Goal: Information Seeking & Learning: Learn about a topic

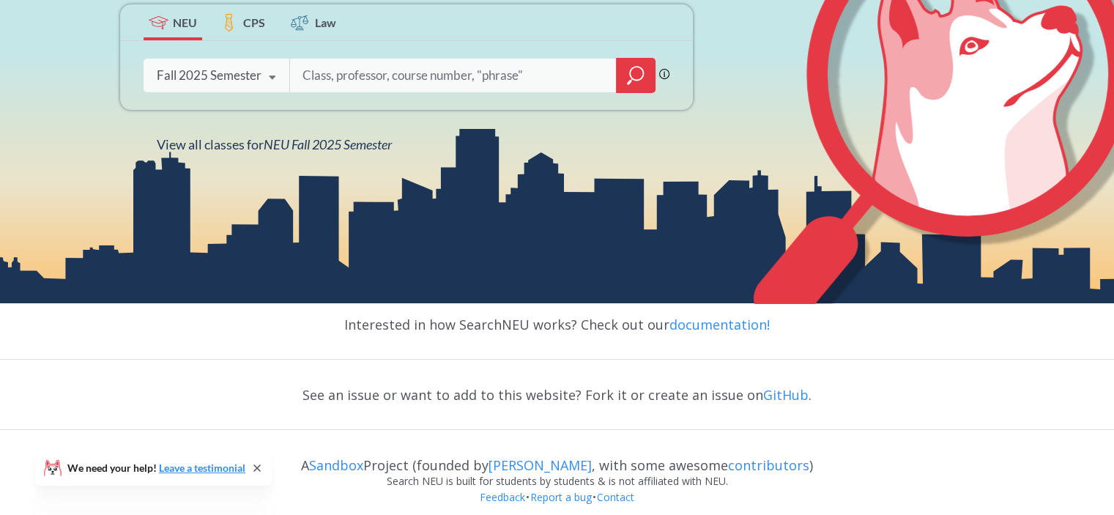
scroll to position [267, 0]
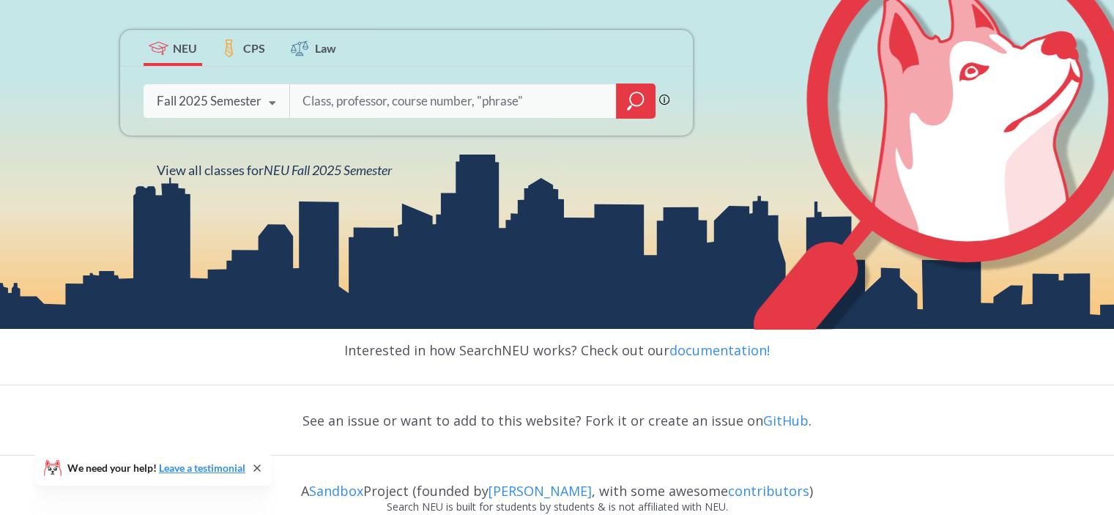
click at [234, 95] on div "Fall 2025 Semester" at bounding box center [209, 101] width 105 height 16
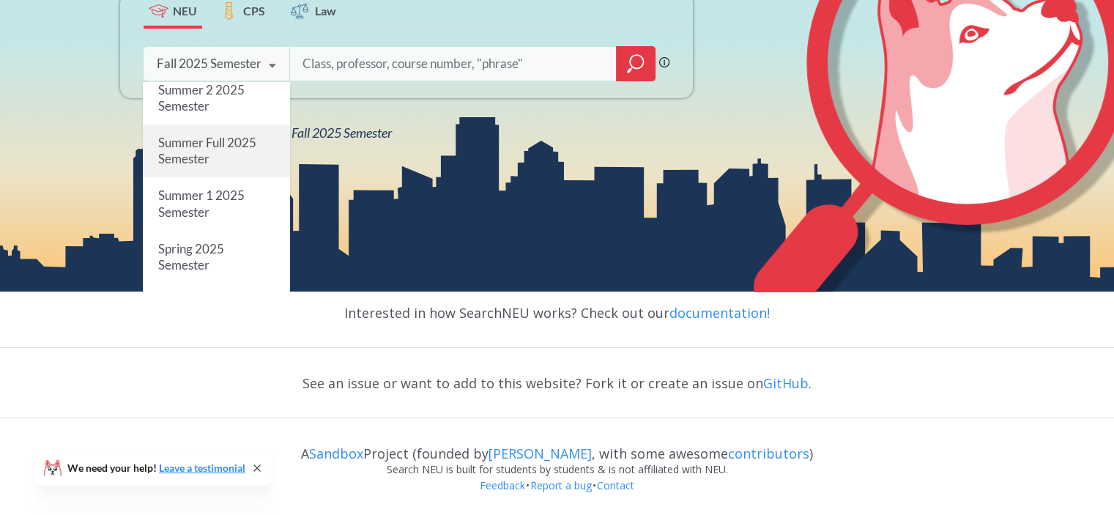
scroll to position [73, 0]
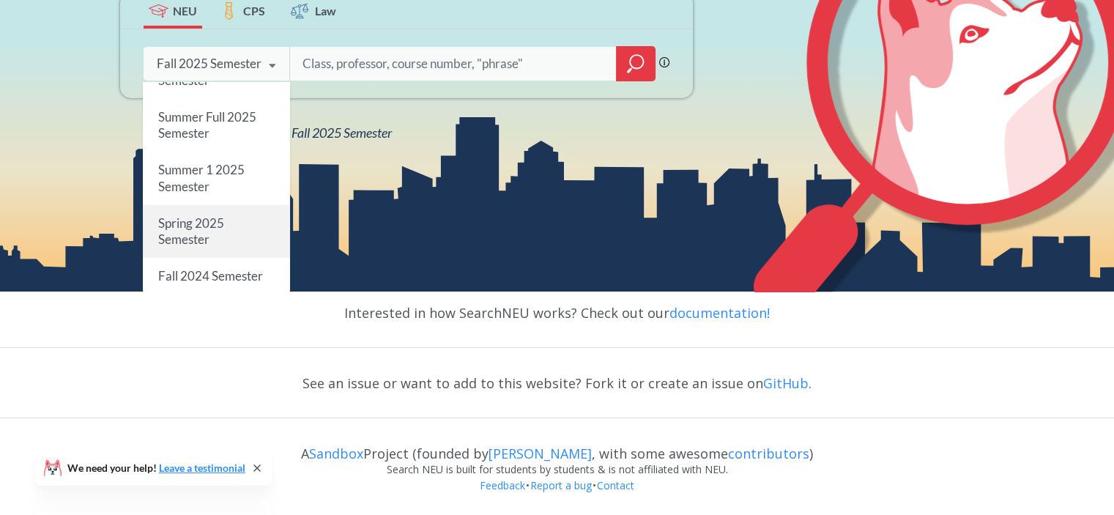
click at [220, 233] on div "Spring 2025 Semester" at bounding box center [216, 231] width 147 height 53
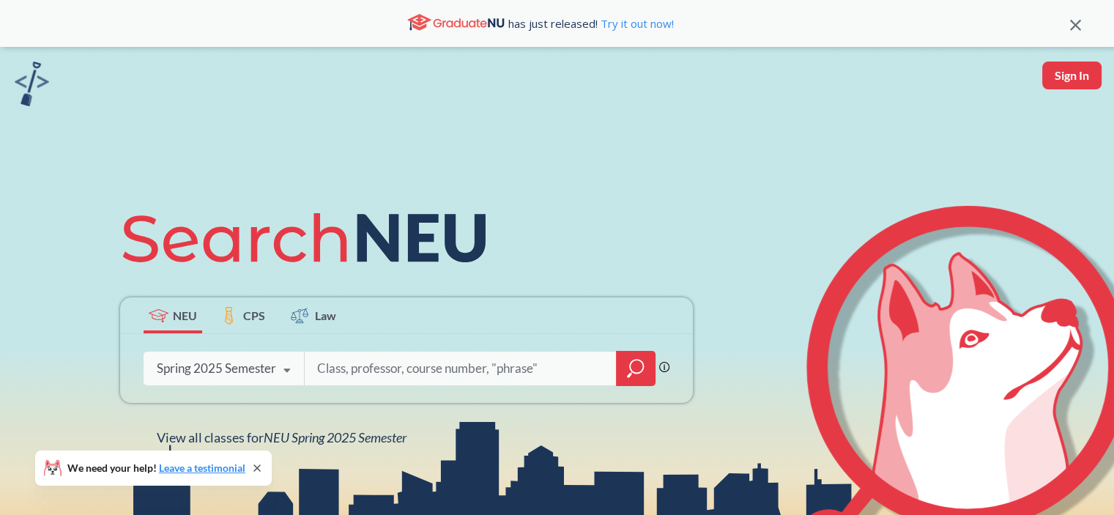
click at [627, 366] on icon "magnifying glass" at bounding box center [636, 368] width 18 height 21
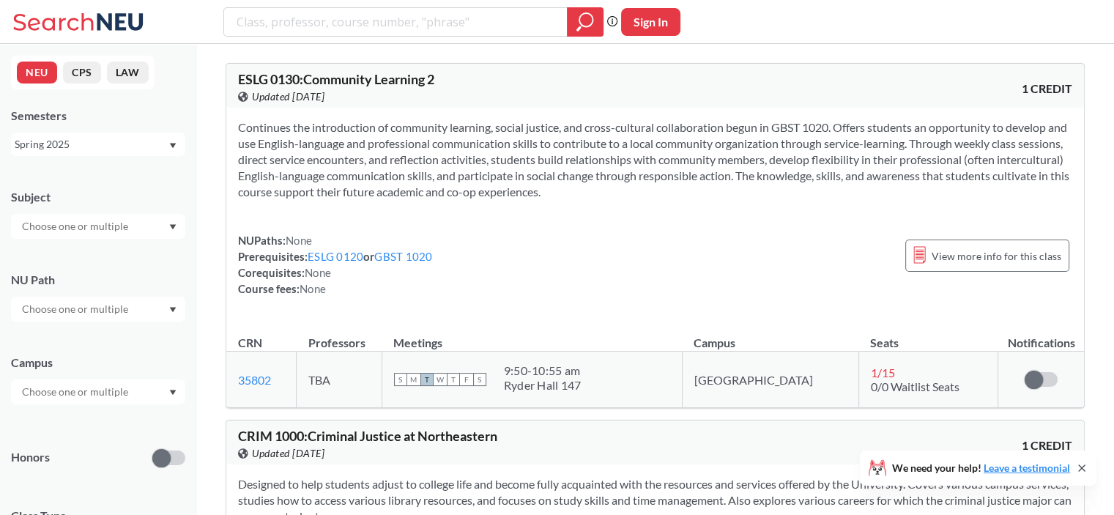
click at [103, 225] on input "text" at bounding box center [76, 227] width 123 height 18
type input "Anth"
click at [98, 262] on p "Anthropology" at bounding box center [102, 267] width 166 height 15
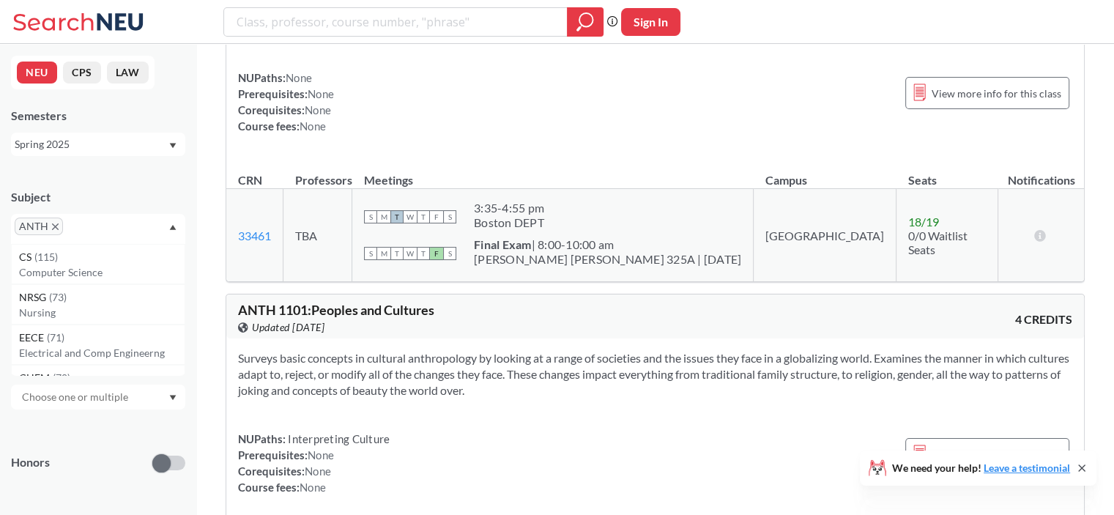
scroll to position [220, 0]
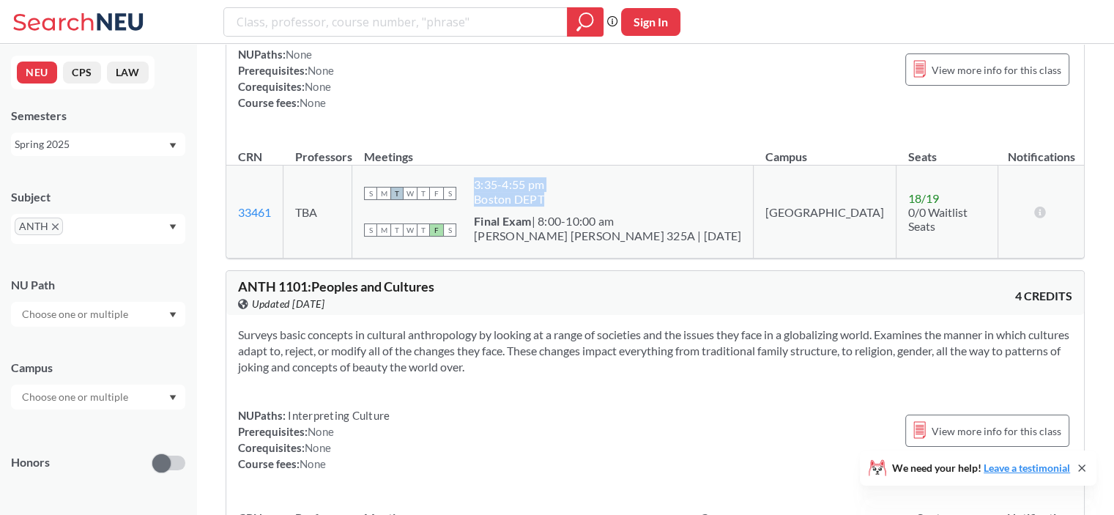
drag, startPoint x: 535, startPoint y: 175, endPoint x: 612, endPoint y: 193, distance: 78.9
click at [612, 193] on td "S M T W T F S 3:35 - 4:55 pm Boston DEPT S M T W T F S Final Exam | 8:00-10:00 …" at bounding box center [552, 212] width 401 height 93
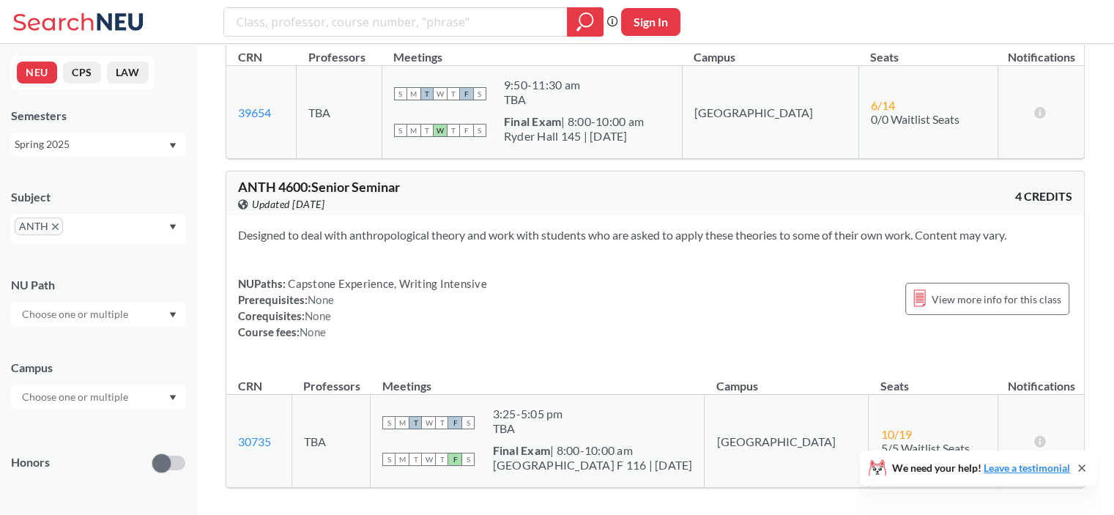
scroll to position [4581, 0]
